Goal: Task Accomplishment & Management: Manage account settings

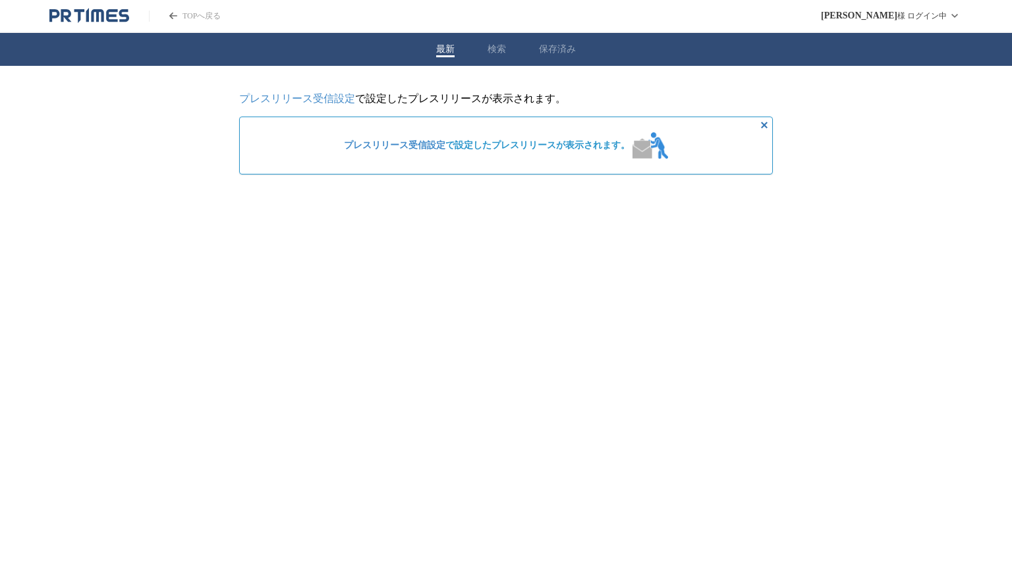
click at [303, 103] on link "プレスリリース受信設定" at bounding box center [297, 98] width 116 height 11
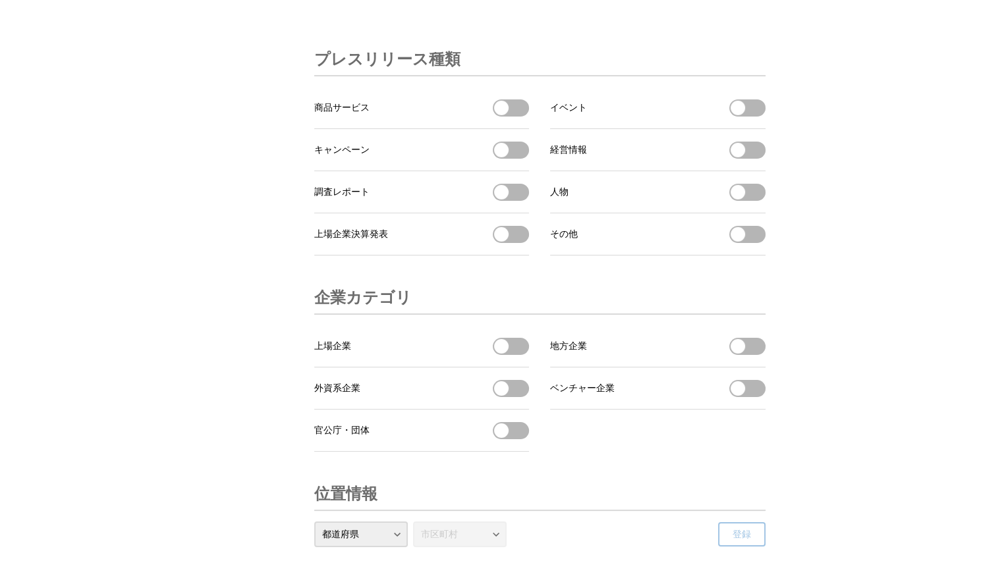
scroll to position [4385, 0]
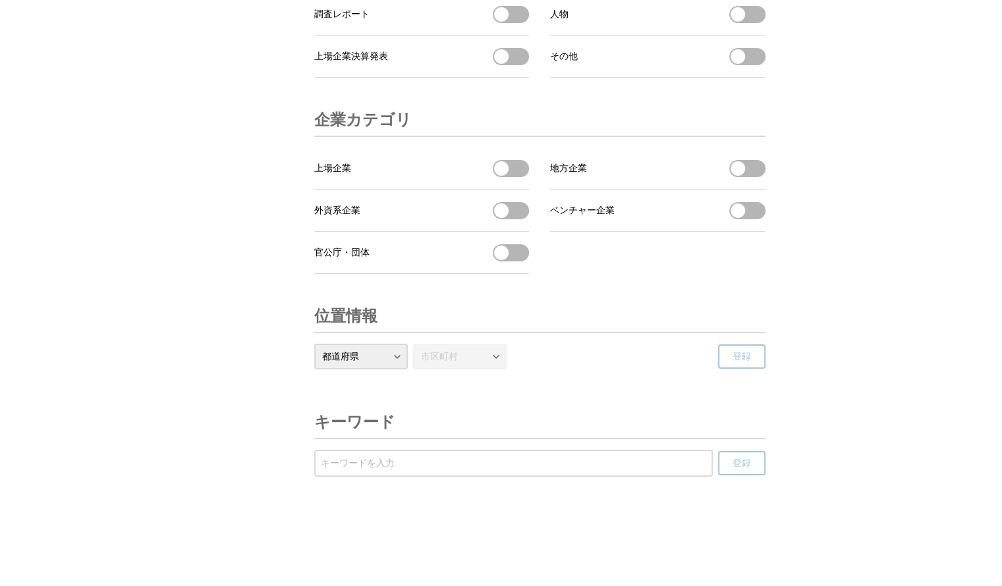
click at [412, 464] on input "受信するキーワードを登録する" at bounding box center [513, 463] width 385 height 14
type input "ＢＩＭ"
click at [738, 467] on span "登録" at bounding box center [741, 464] width 18 height 12
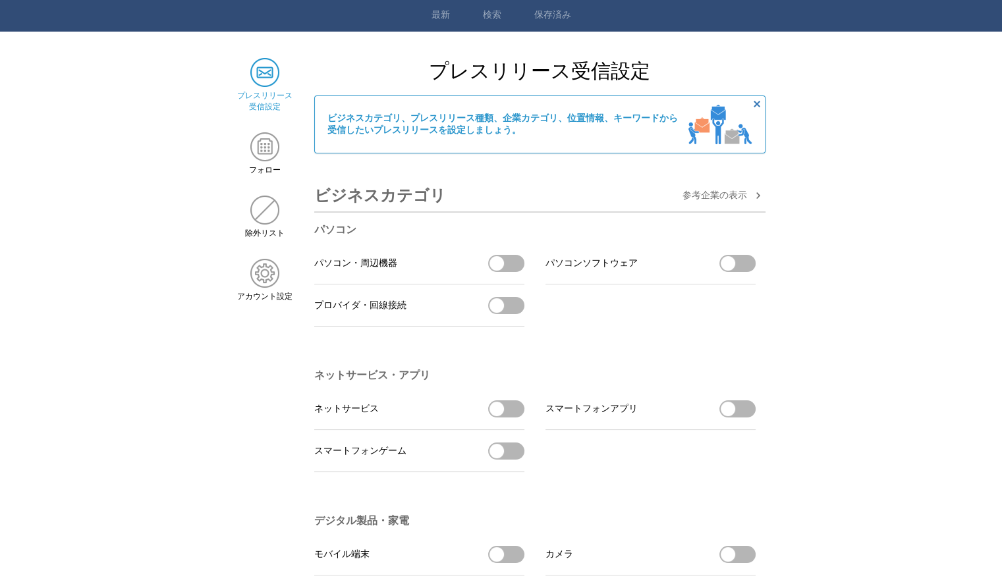
scroll to position [0, 0]
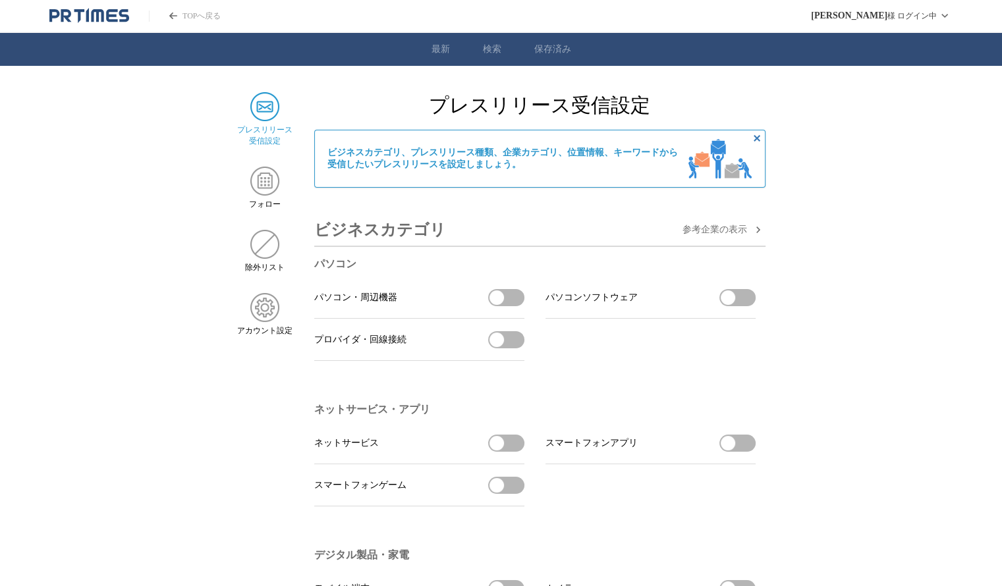
click at [264, 109] on img at bounding box center [264, 106] width 29 height 29
click at [726, 231] on span "参考企業の 表示" at bounding box center [714, 230] width 65 height 12
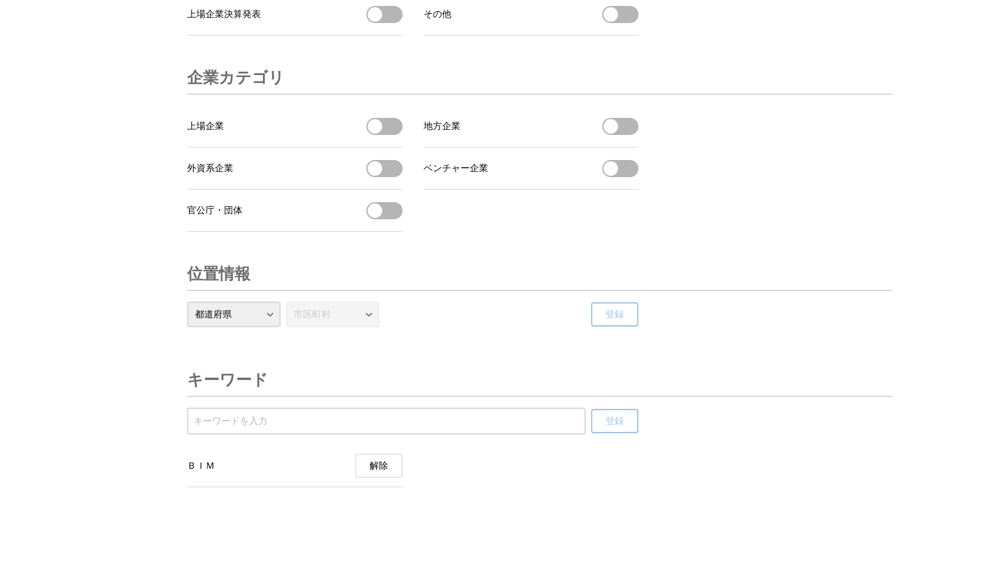
scroll to position [4822, 0]
click at [333, 423] on input "受信するキーワードを登録する" at bounding box center [386, 421] width 385 height 14
type input "ＣＩＭ"
click at [623, 423] on span "登録" at bounding box center [614, 422] width 18 height 12
click at [323, 420] on input "受信するキーワードを登録する" at bounding box center [386, 421] width 385 height 14
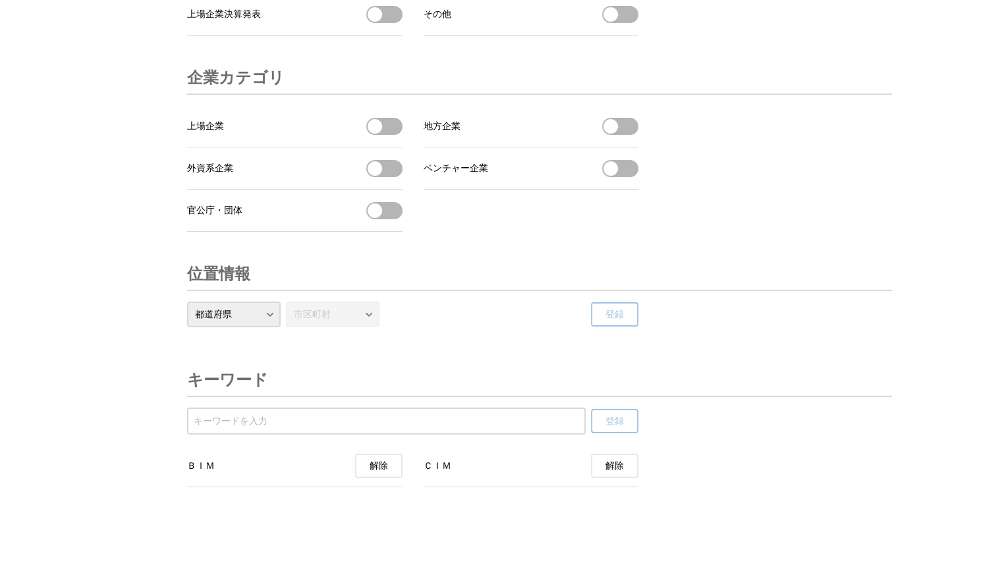
click at [331, 375] on header "キーワード" at bounding box center [539, 380] width 705 height 33
click at [273, 410] on div at bounding box center [386, 421] width 398 height 27
click at [256, 422] on input "受信するキーワードを登録する" at bounding box center [386, 421] width 385 height 14
type input "A"
click at [234, 417] on input "受信するキーワードを登録する" at bounding box center [386, 421] width 385 height 14
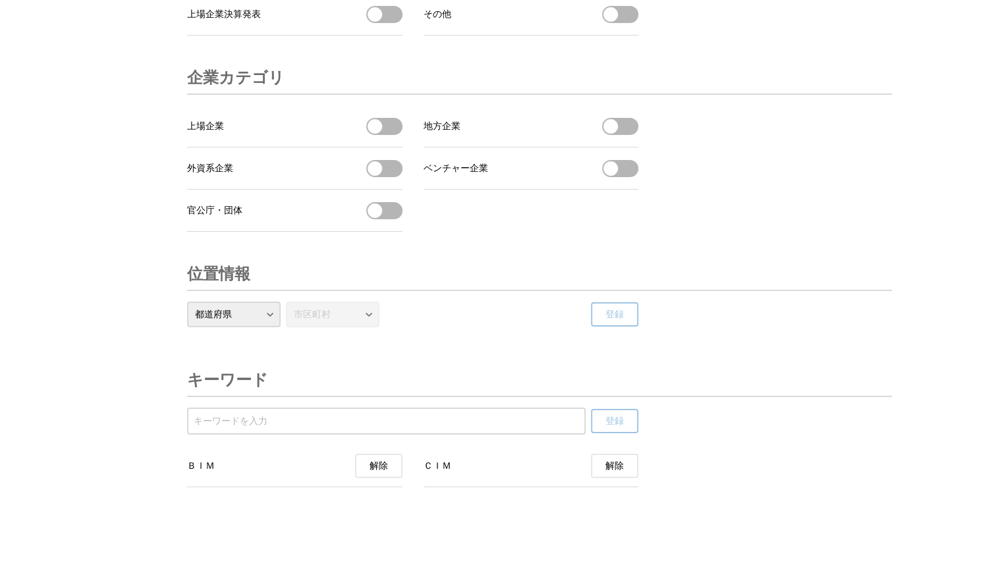
paste input "i-Construction"
type input "i-Construction"
click at [617, 424] on span "登録" at bounding box center [614, 422] width 18 height 12
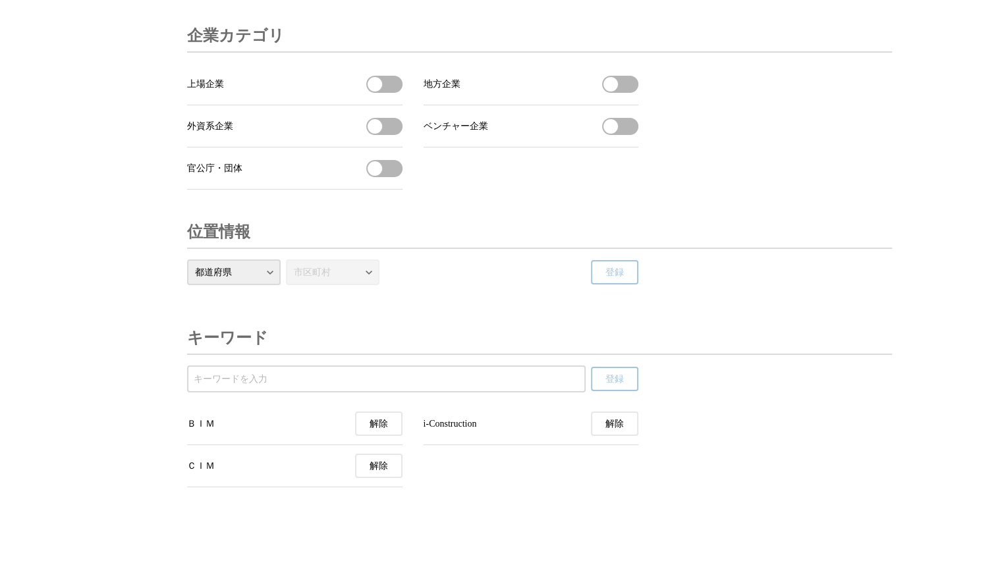
click at [228, 387] on input "受信するキーワードを登録する" at bounding box center [386, 379] width 385 height 14
click at [353, 355] on header "キーワード" at bounding box center [539, 338] width 705 height 33
click at [250, 387] on input "受信するキーワードを登録する" at bounding box center [386, 379] width 385 height 14
click at [216, 387] on input "受信するキーワードを登録する" at bounding box center [386, 379] width 385 height 14
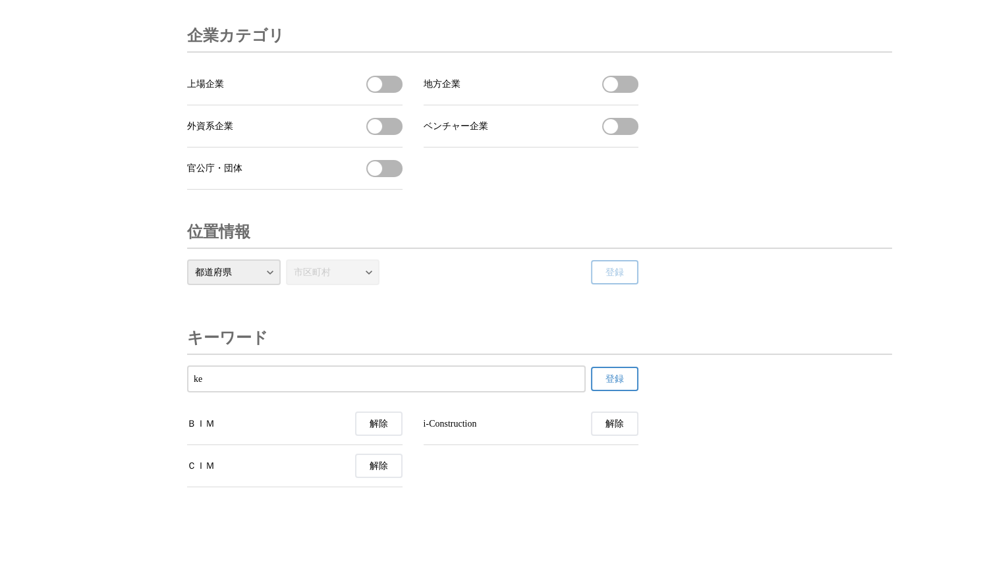
type input "k"
type input "建設ＤＸ"
click at [621, 385] on span "登録" at bounding box center [614, 379] width 18 height 12
click at [751, 427] on section "キーワード 登録 ＢＩＭ 解除 i-Construction 解除 建設ＤＸ 解除 ＣＩＭ 解除" at bounding box center [539, 404] width 705 height 165
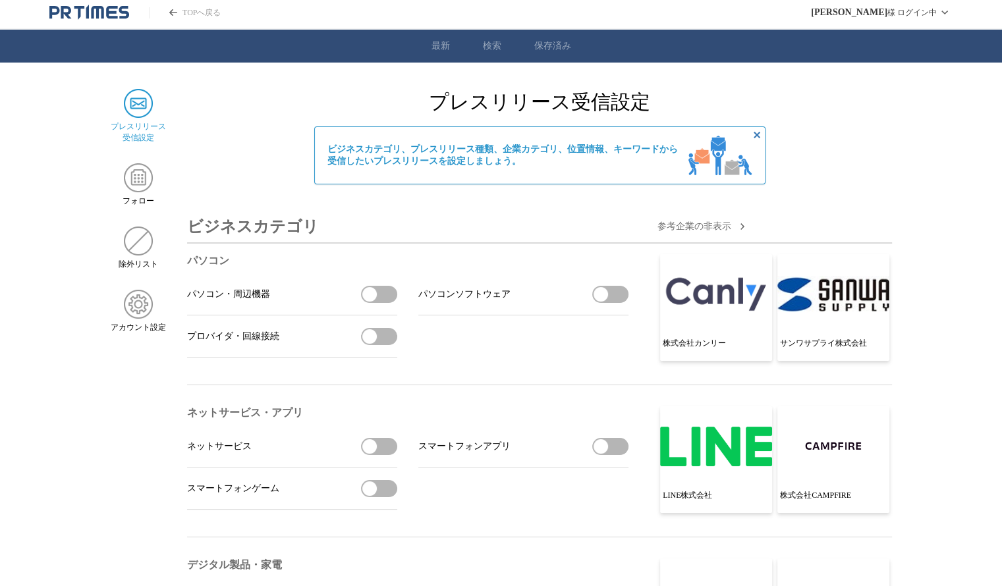
scroll to position [0, 0]
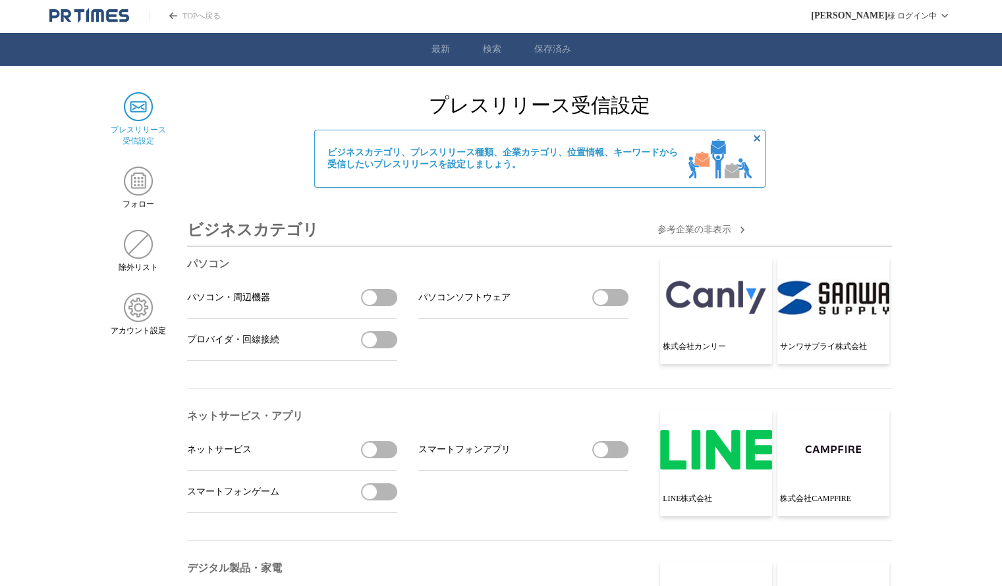
click at [498, 51] on link "検索" at bounding box center [492, 49] width 18 height 12
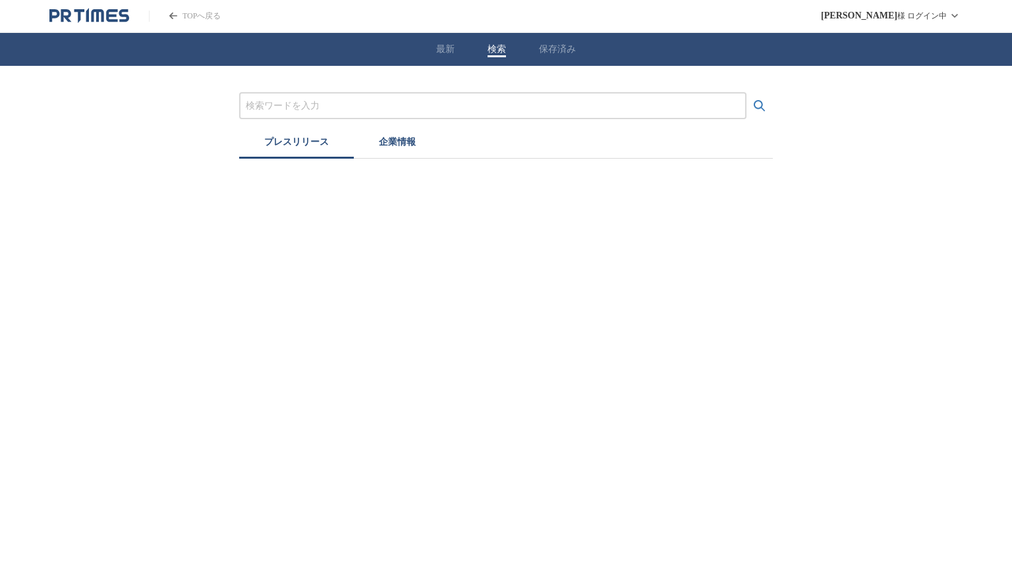
click at [371, 99] on input "プレスリリースおよび企業を検索する" at bounding box center [493, 106] width 494 height 14
type input "ＢＩＭ"
click at [746, 93] on button "検索する" at bounding box center [759, 106] width 26 height 26
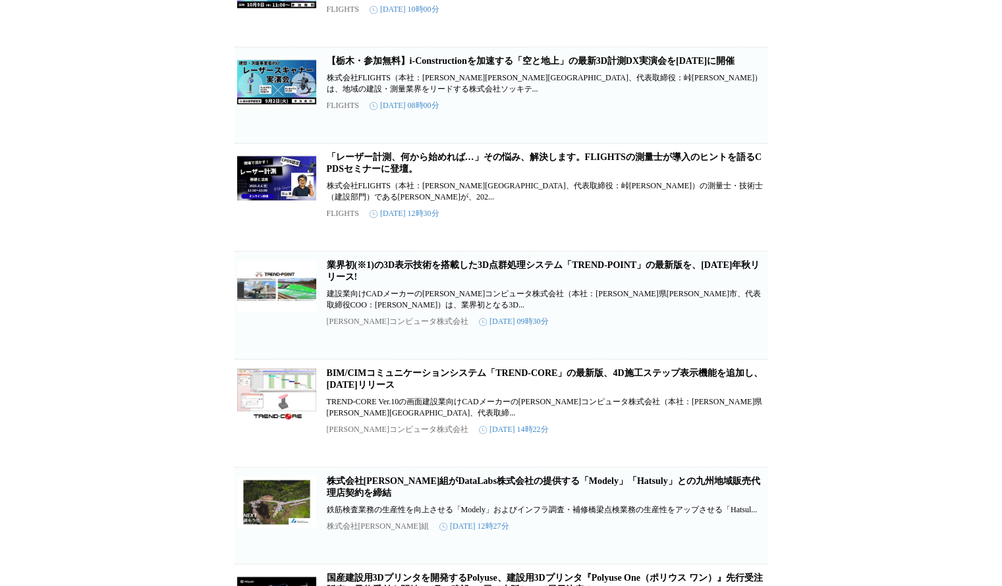
scroll to position [329, 0]
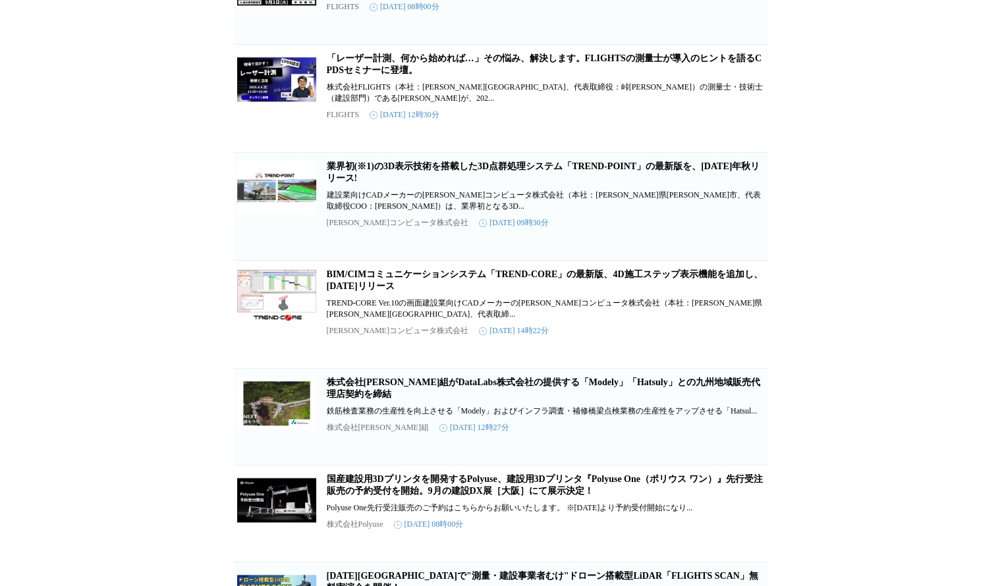
click at [437, 291] on link "BIM/CIMコミュニケーションシステム「TREND-CORE」の最新版、4D施工ステップ表示機能を追加し、2025年2月18日（火）リリース" at bounding box center [545, 280] width 436 height 22
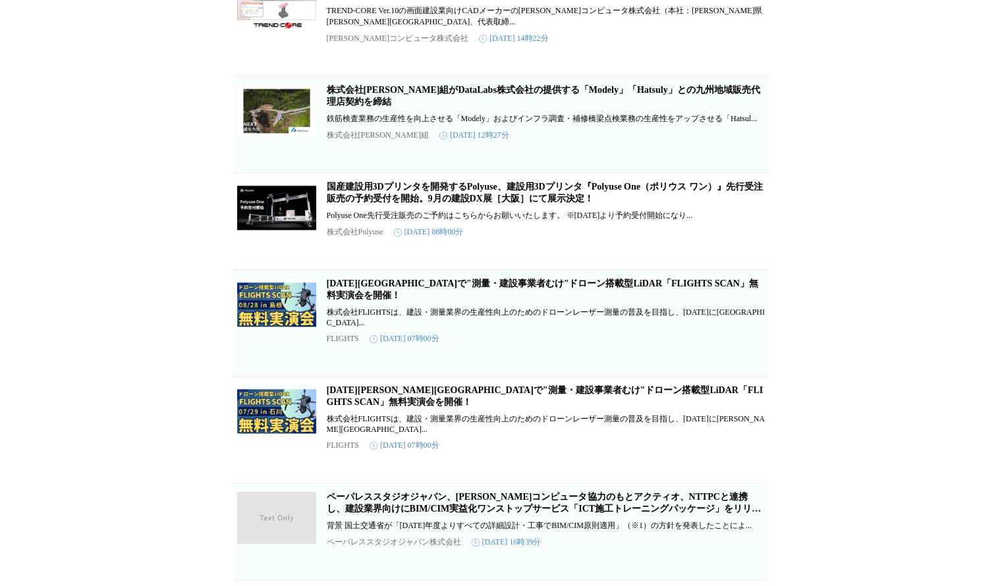
scroll to position [922, 0]
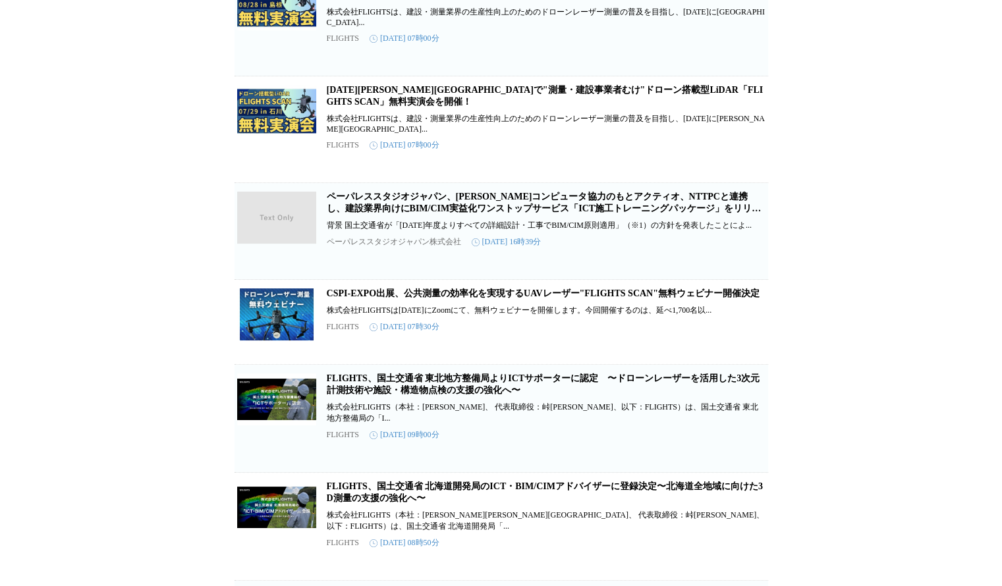
click at [390, 225] on link "ペーパレススタジオジャパン、福井コンピュータ協力のもとアクティオ、NTTPCと連携し、建設業界向けにBIM/CIM実益化ワンストップサービス「ICT施工トレー…" at bounding box center [544, 209] width 435 height 34
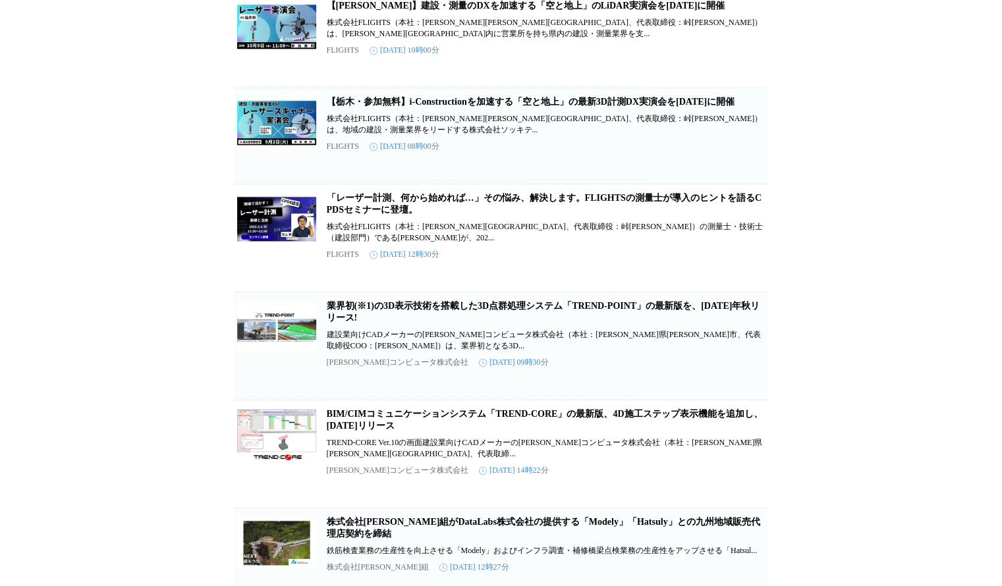
scroll to position [0, 0]
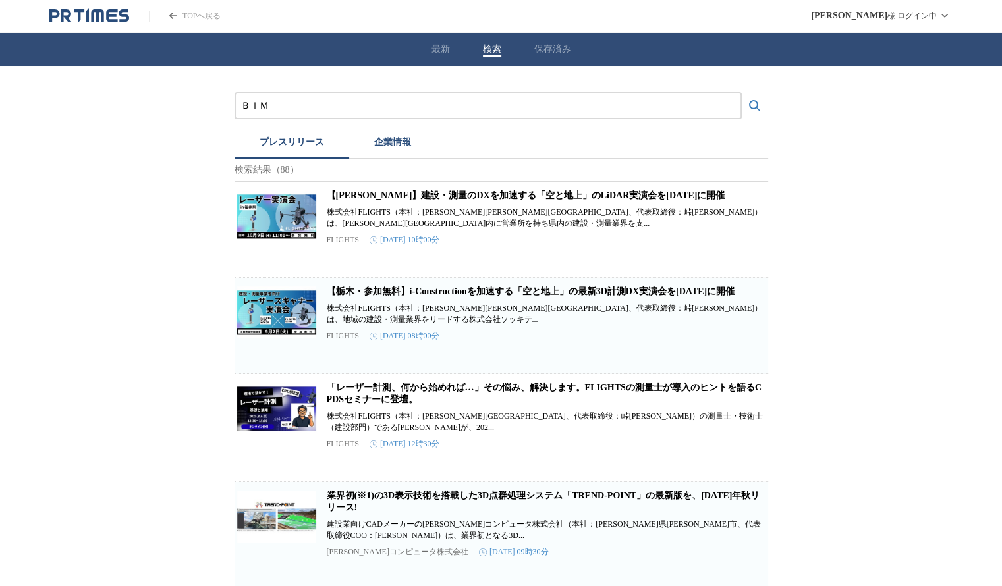
click at [321, 115] on div "ＢＩＭ" at bounding box center [487, 105] width 507 height 27
click at [318, 105] on input "ＢＩＭ" at bounding box center [488, 106] width 494 height 14
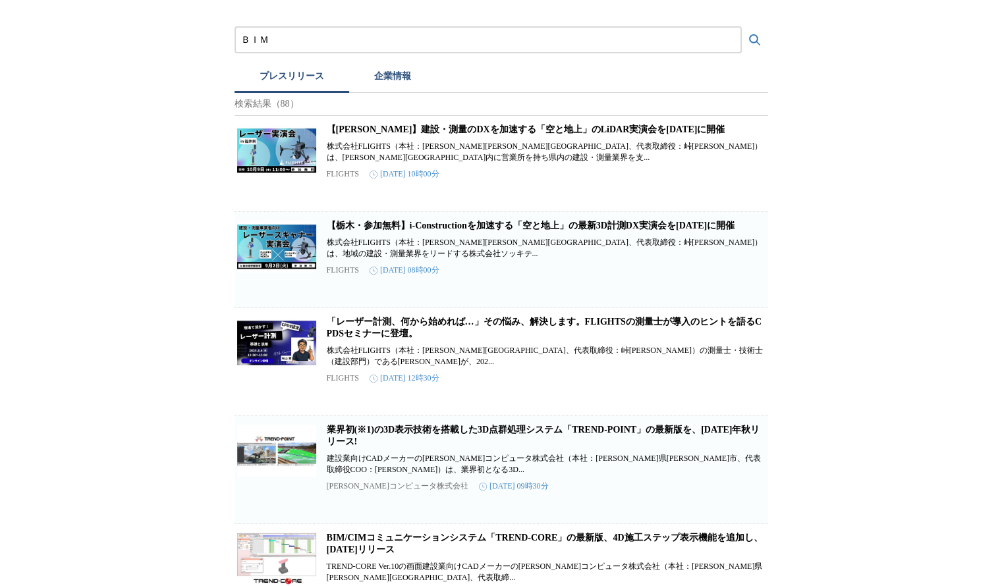
scroll to position [198, 0]
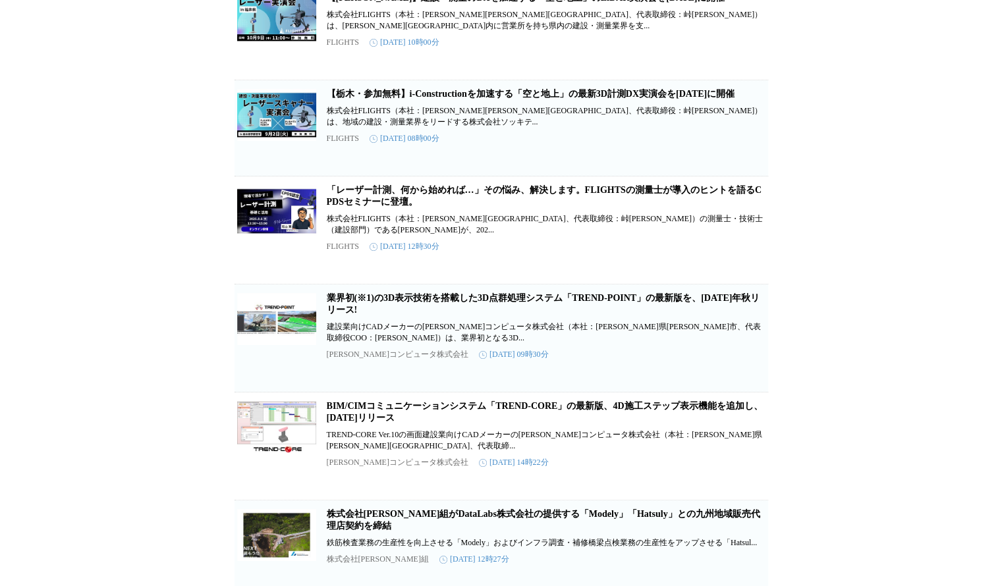
click at [441, 315] on link "業界初(※1)の3D表示技術を搭載した3D点群処理システム「TREND-POINT」の最新版を、2025年秋リリース!" at bounding box center [543, 304] width 433 height 22
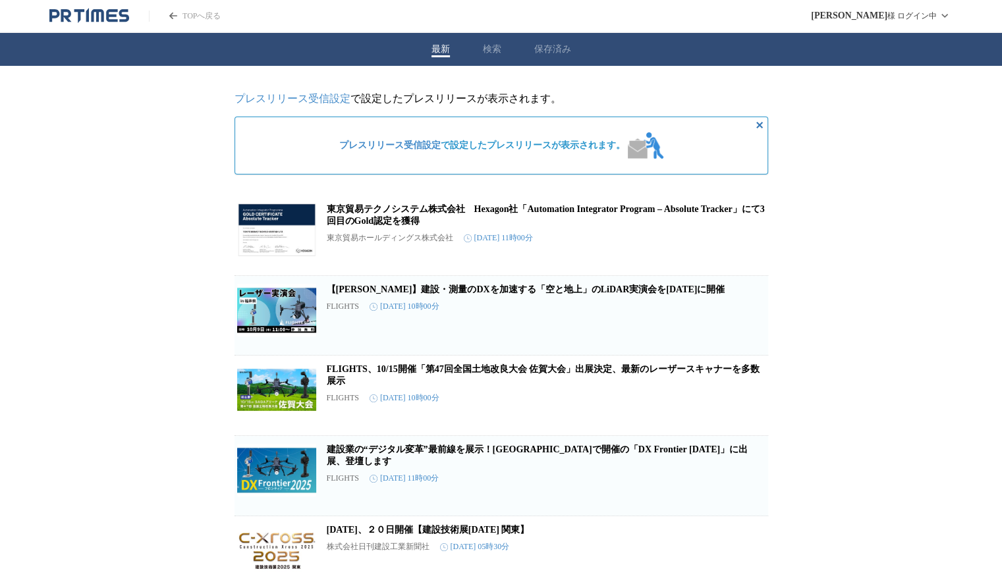
click at [296, 95] on link "プレスリリース受信設定" at bounding box center [292, 98] width 116 height 11
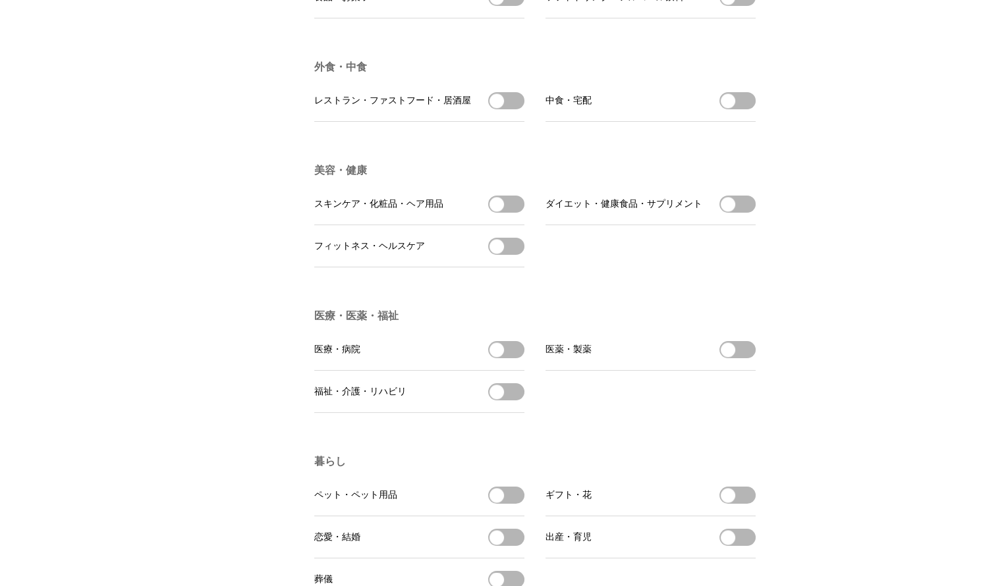
scroll to position [2032, 0]
